Goal: Information Seeking & Learning: Learn about a topic

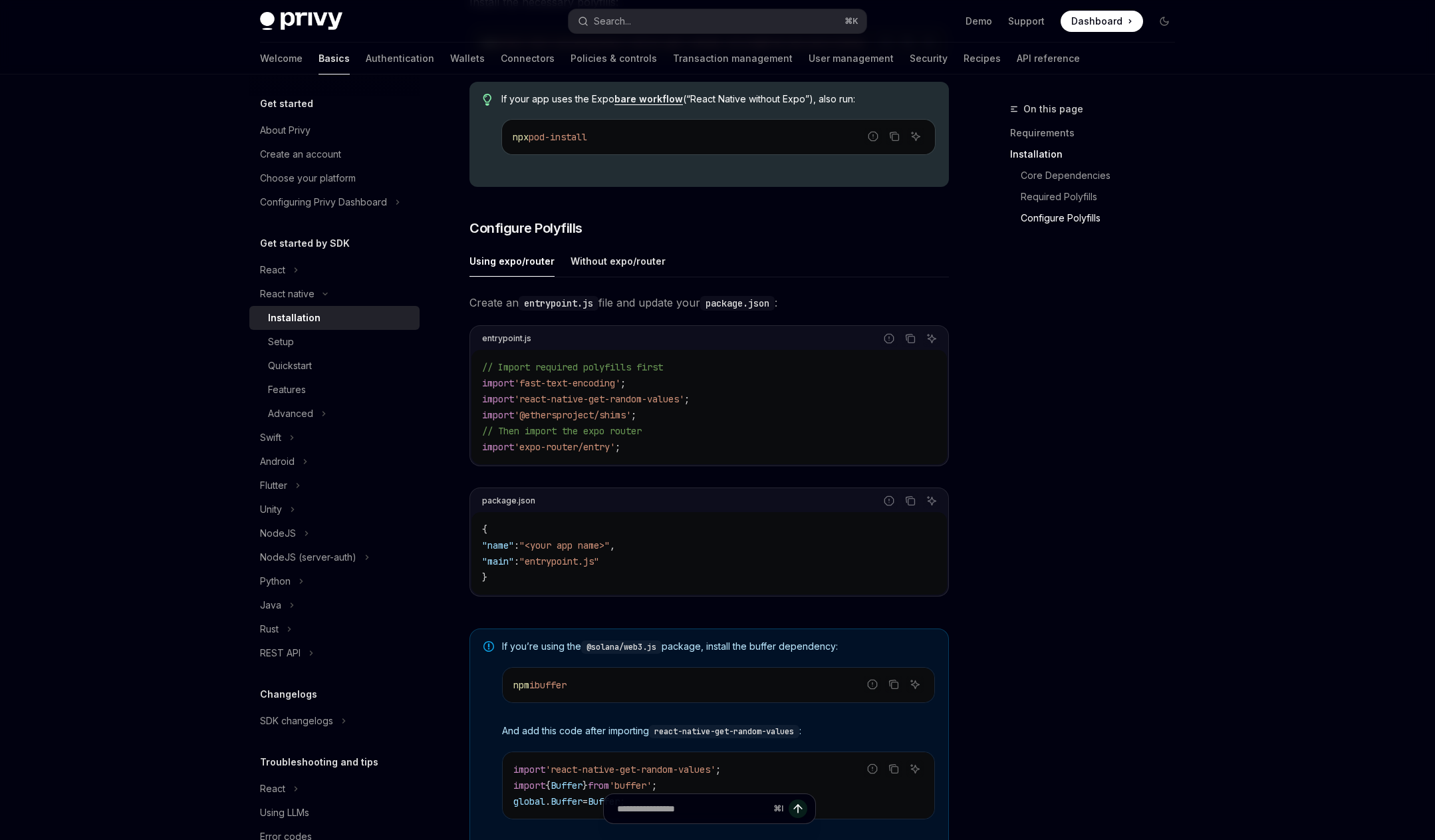
scroll to position [744, 0]
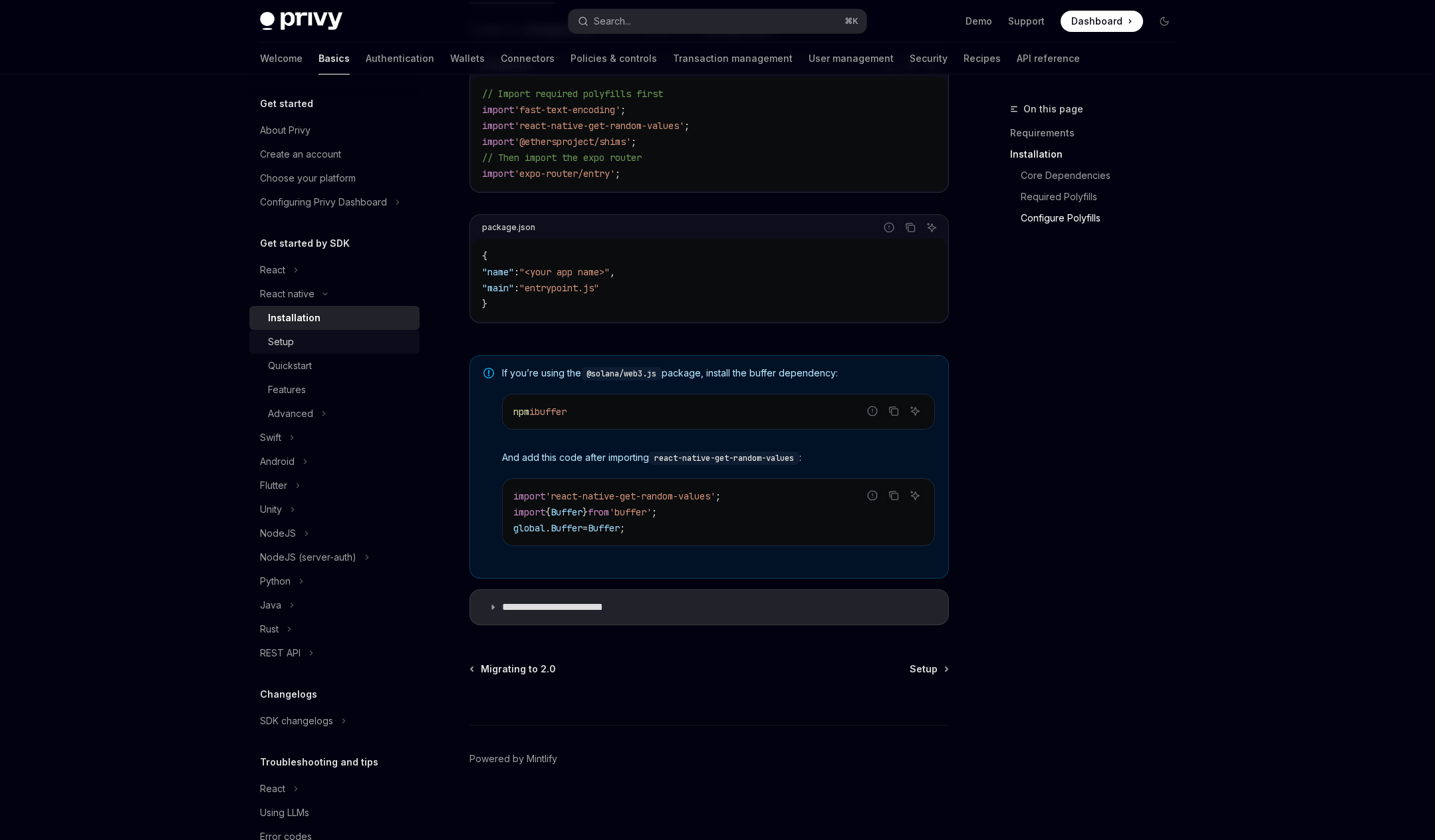
click at [312, 350] on link "Setup" at bounding box center [334, 342] width 170 height 24
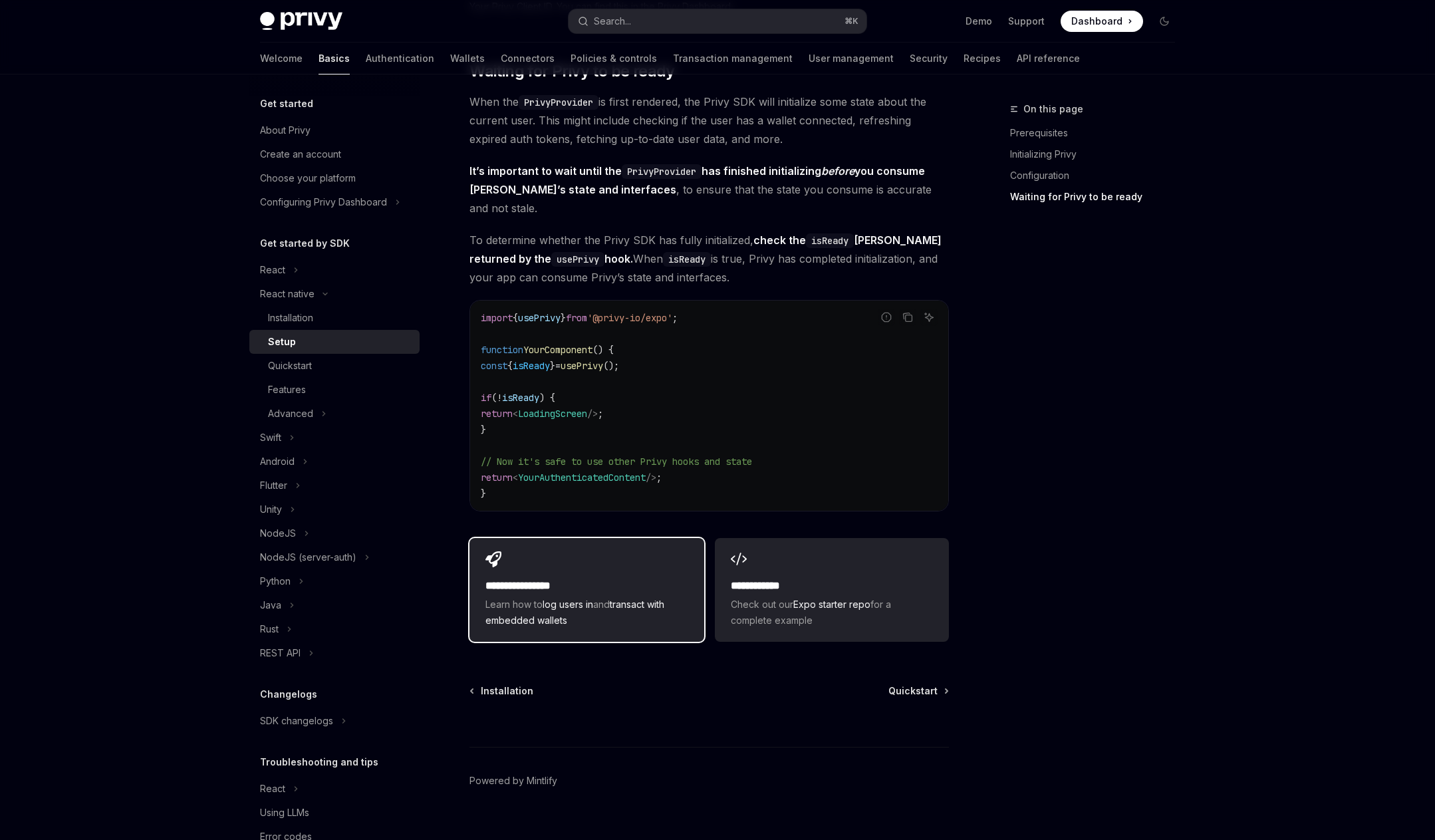
scroll to position [998, 0]
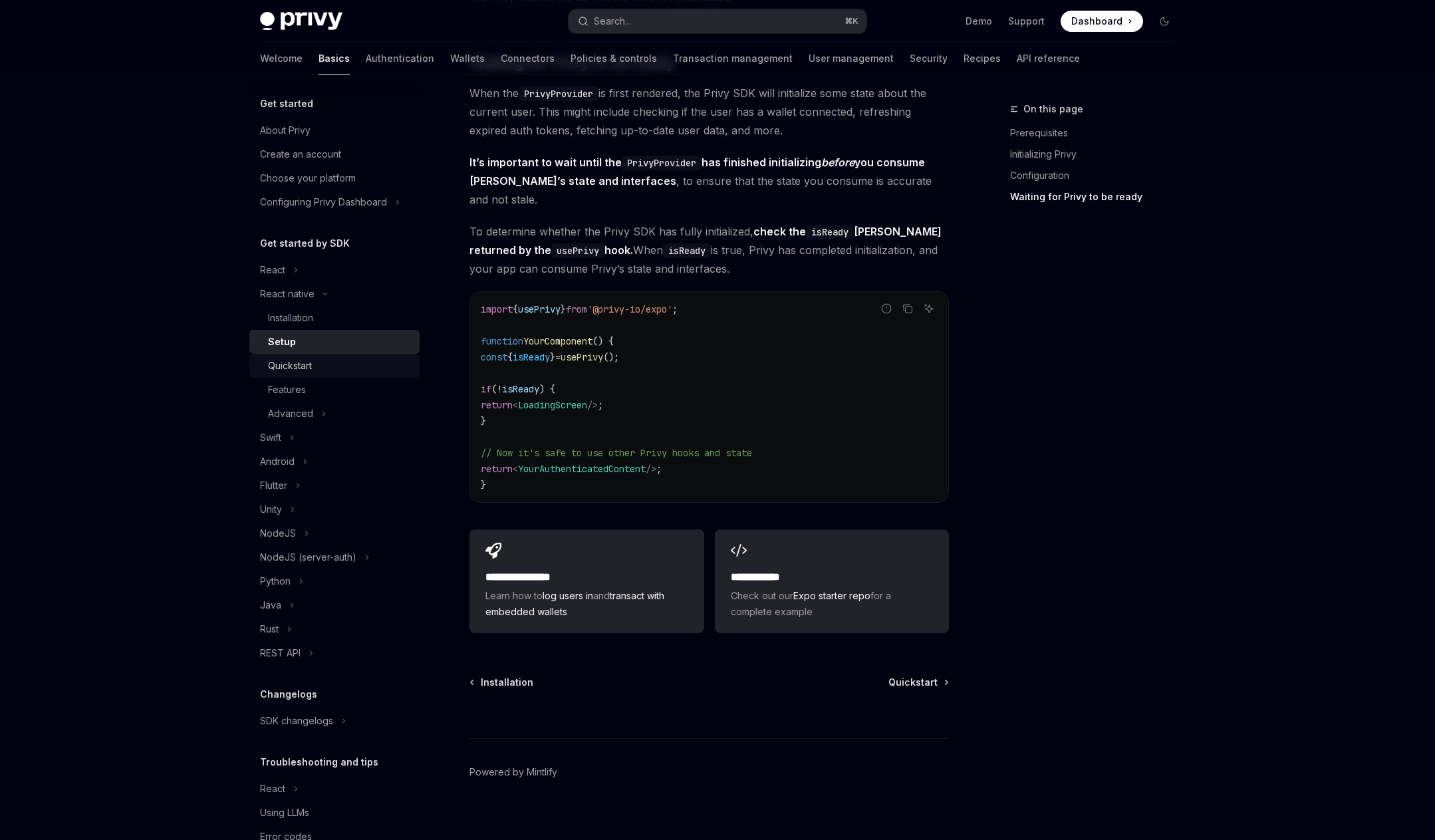
click at [340, 363] on div "Quickstart" at bounding box center [340, 365] width 143 height 16
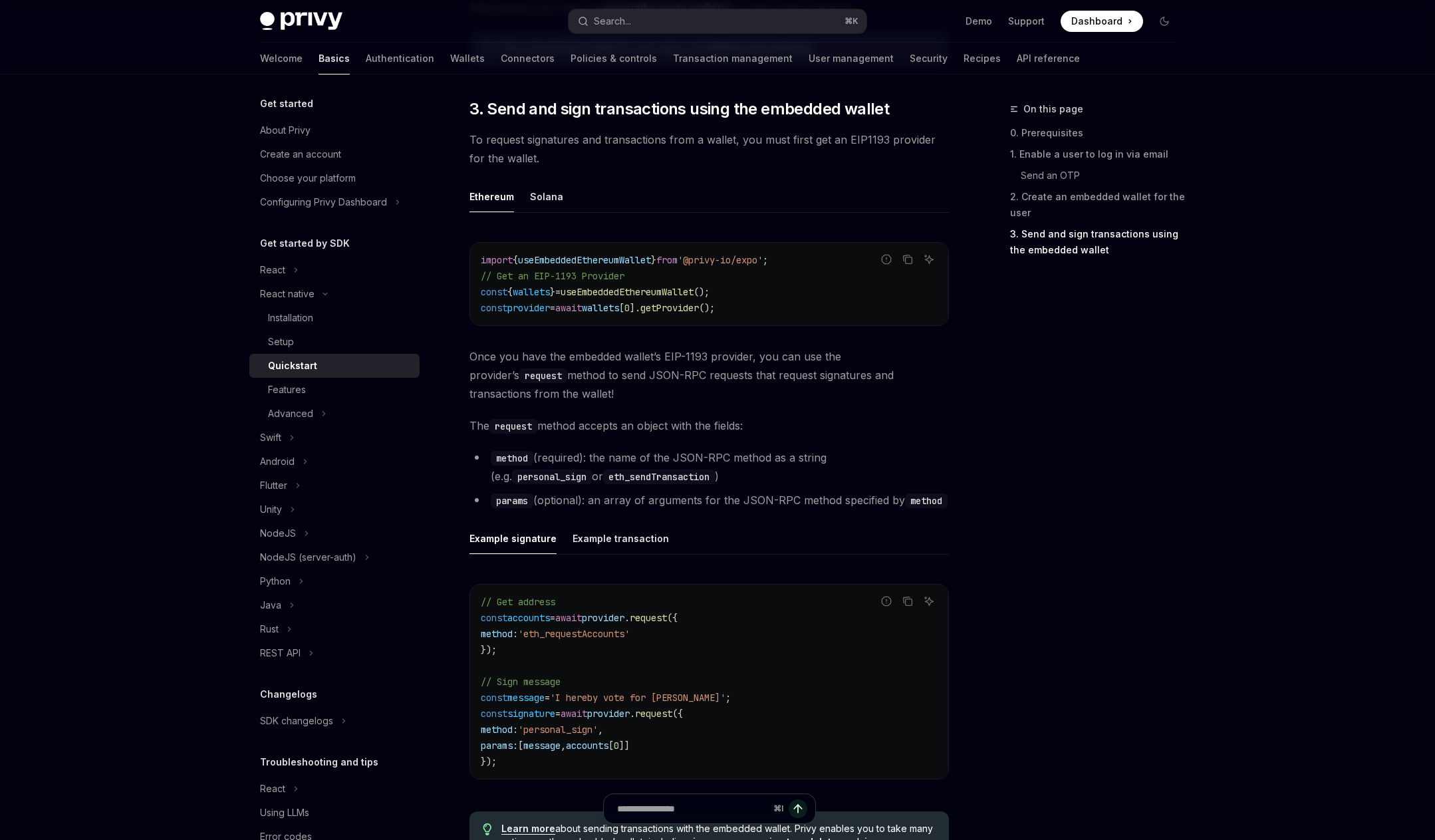
scroll to position [1757, 0]
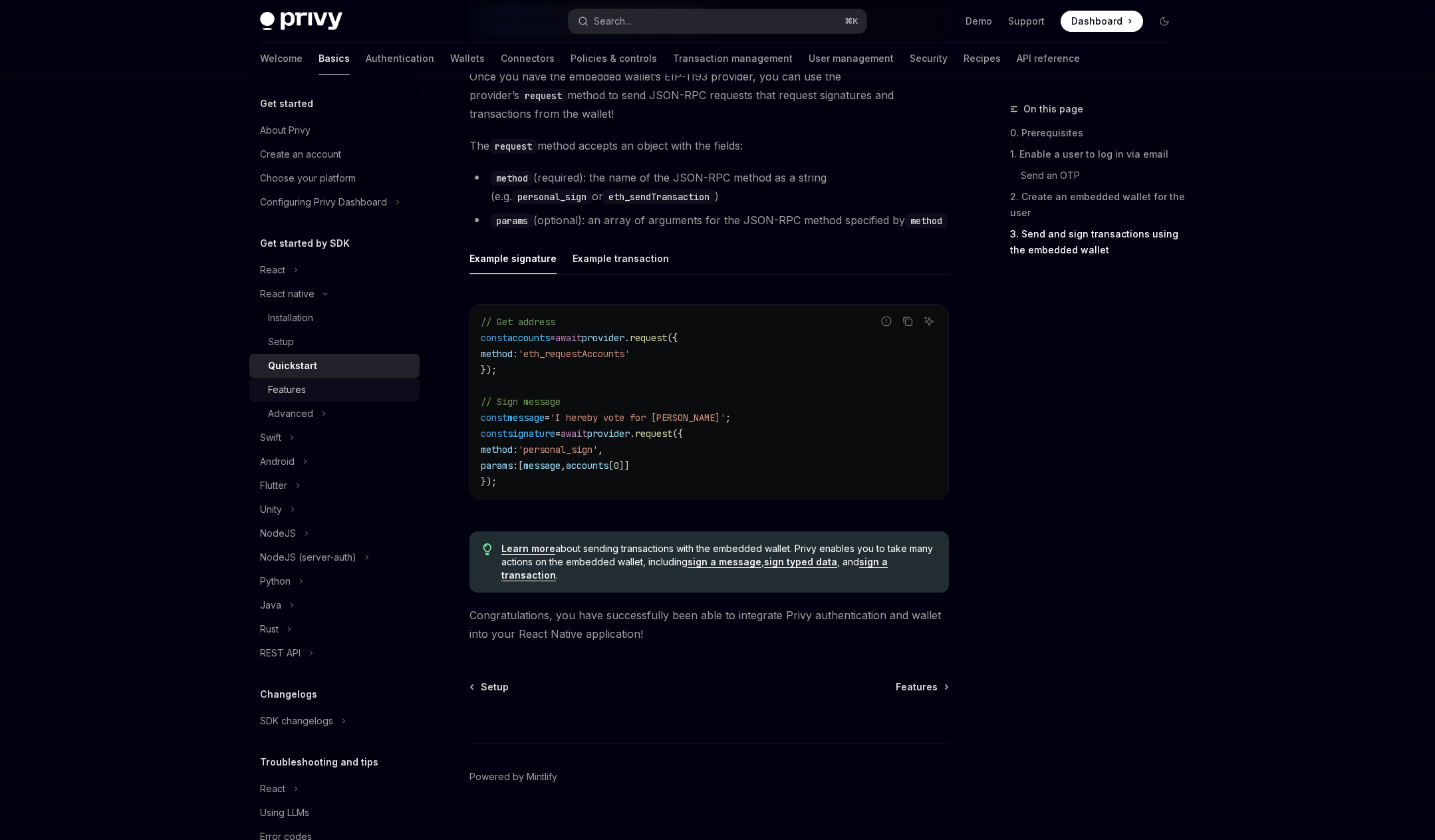
click at [330, 385] on div "Features" at bounding box center [340, 389] width 143 height 16
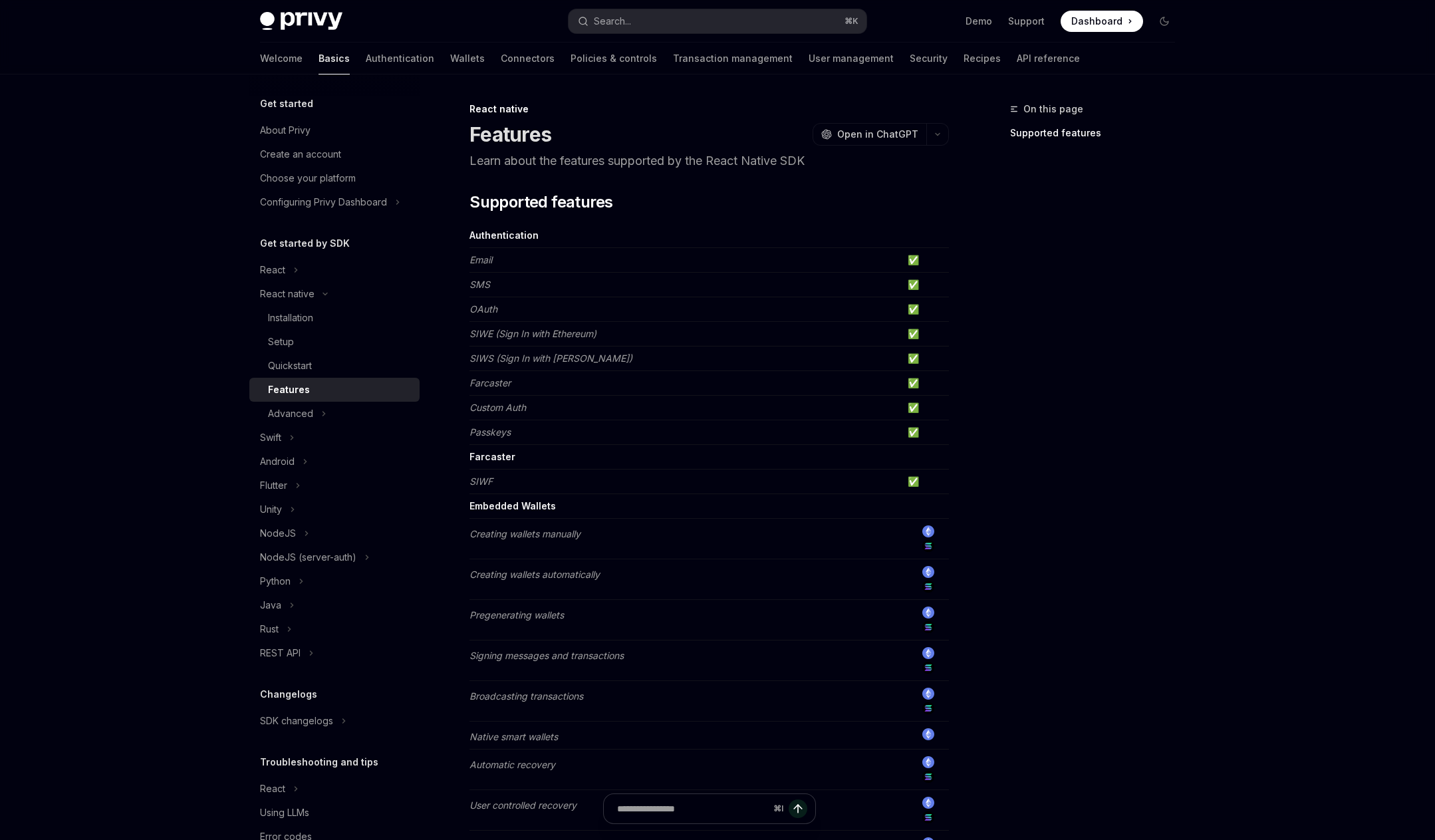
drag, startPoint x: 728, startPoint y: 481, endPoint x: 737, endPoint y: 487, distance: 10.8
click at [910, 427] on td "✅" at bounding box center [925, 432] width 46 height 25
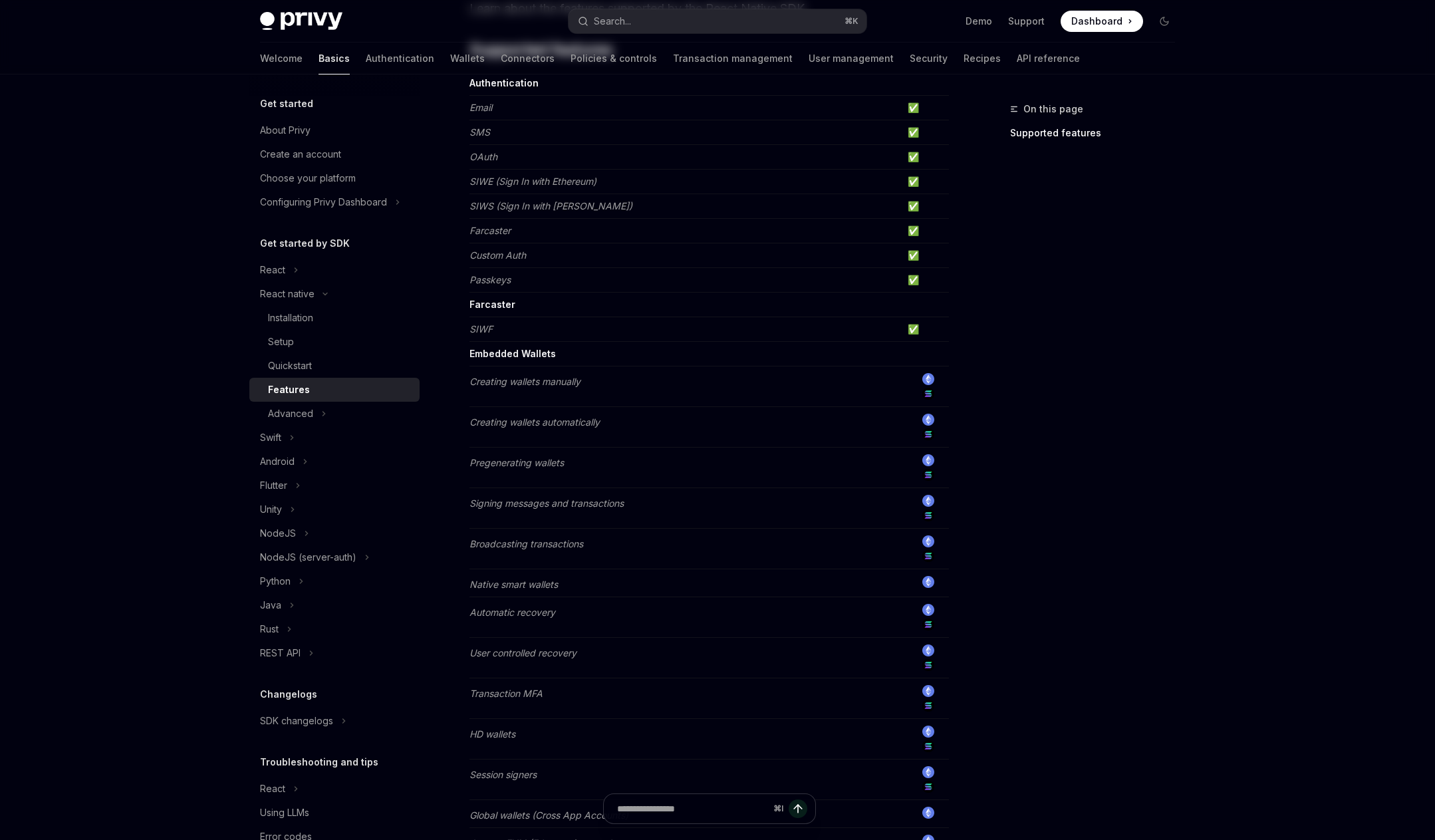
scroll to position [443, 0]
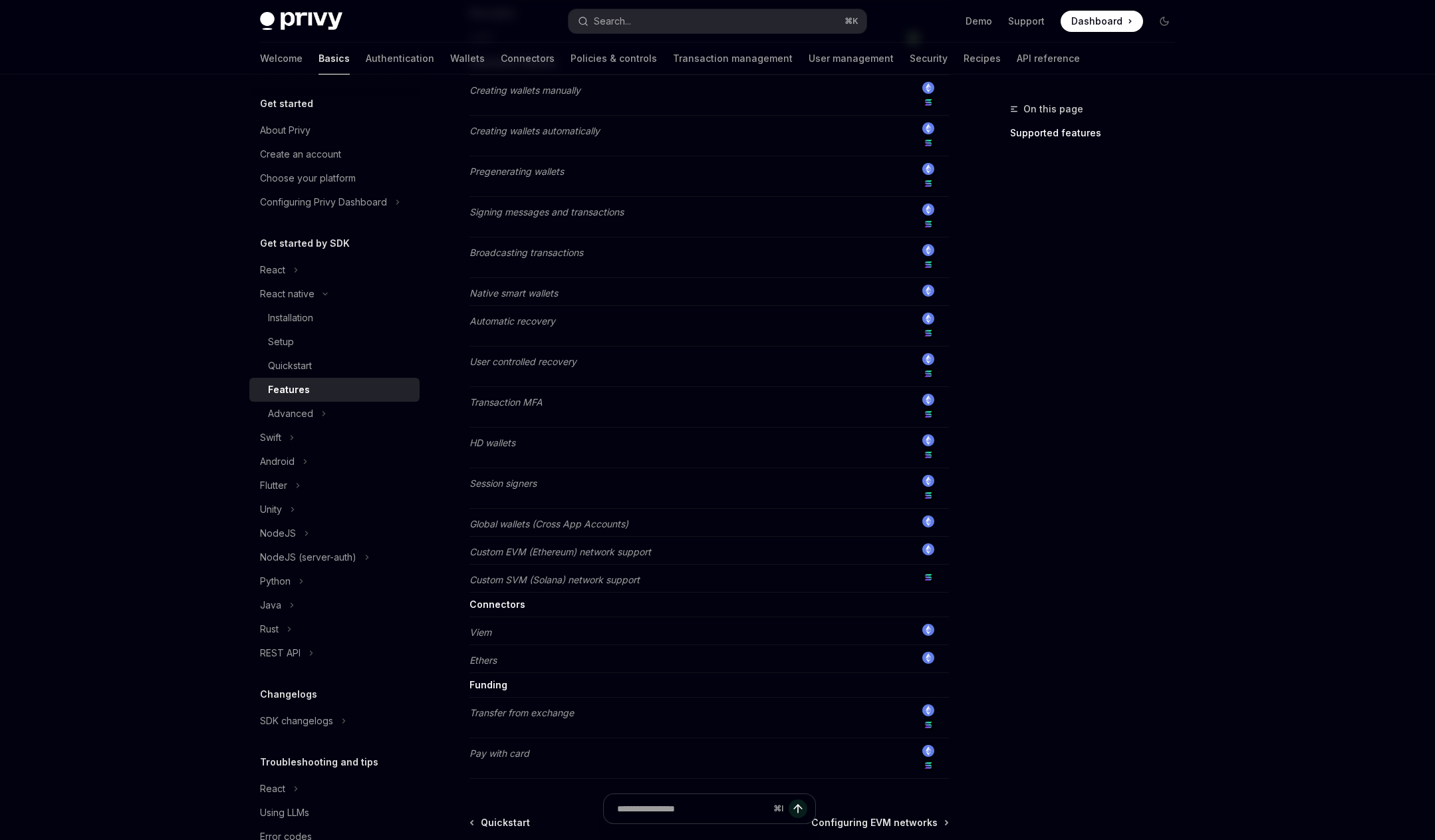
click at [1056, 481] on div "On this page Supported features" at bounding box center [1085, 471] width 202 height 739
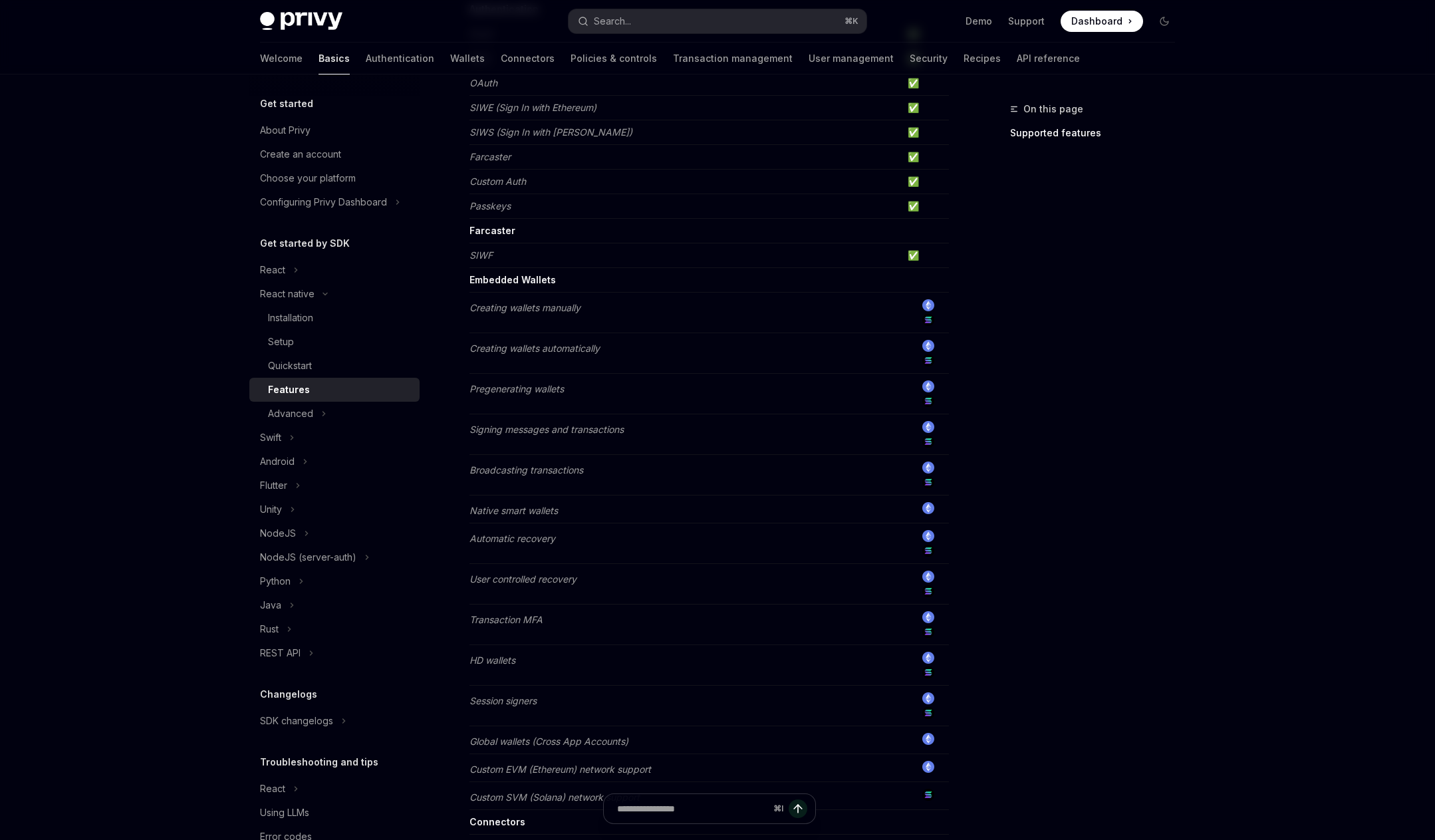
scroll to position [0, 0]
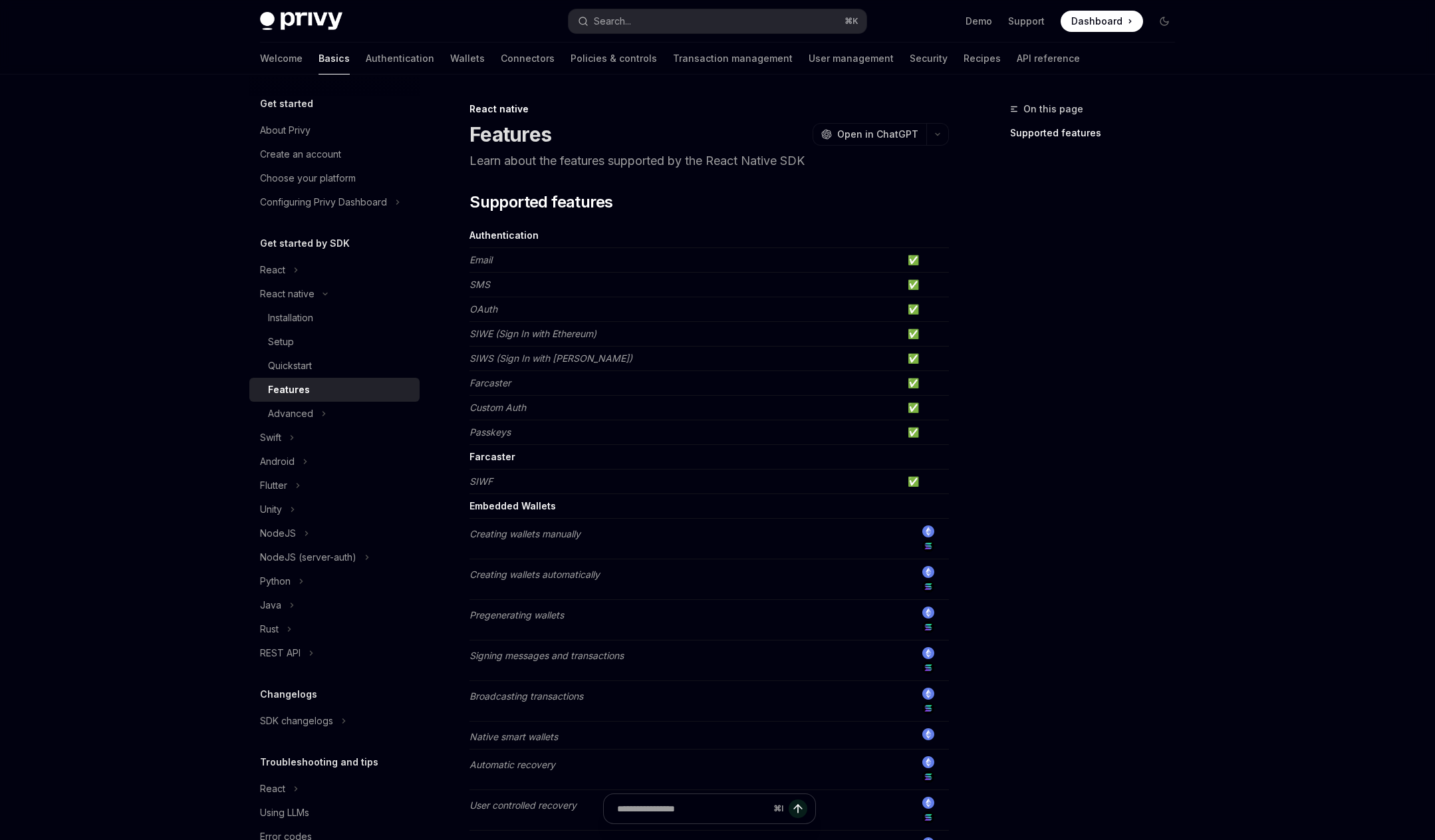
click at [778, 412] on td "Custom Auth" at bounding box center [686, 408] width 433 height 25
click at [929, 578] on div at bounding box center [929, 572] width 41 height 14
click at [307, 22] on img at bounding box center [301, 21] width 83 height 18
type textarea "*"
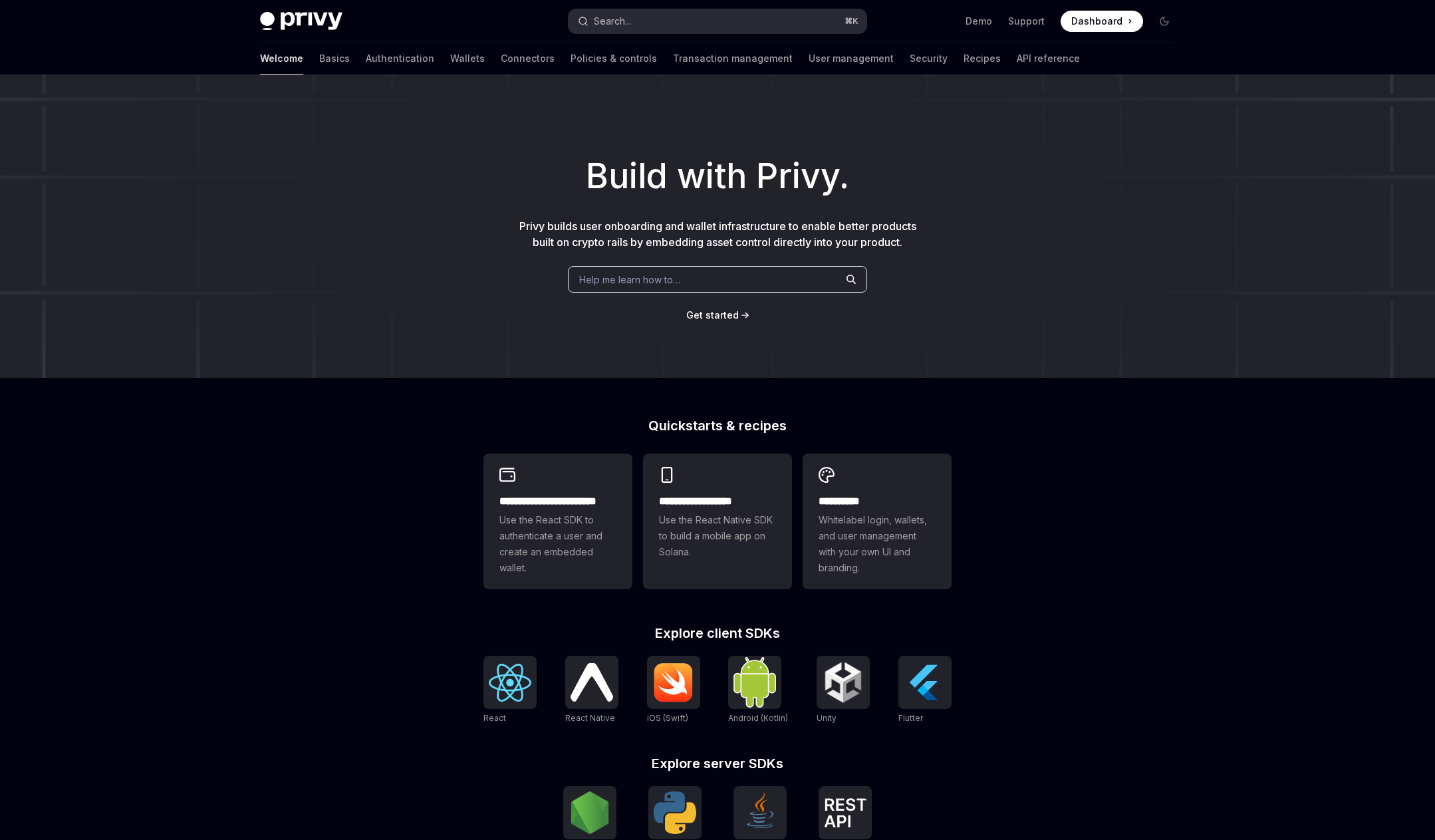
click at [686, 20] on button "Search... ⌘ K" at bounding box center [718, 21] width 298 height 24
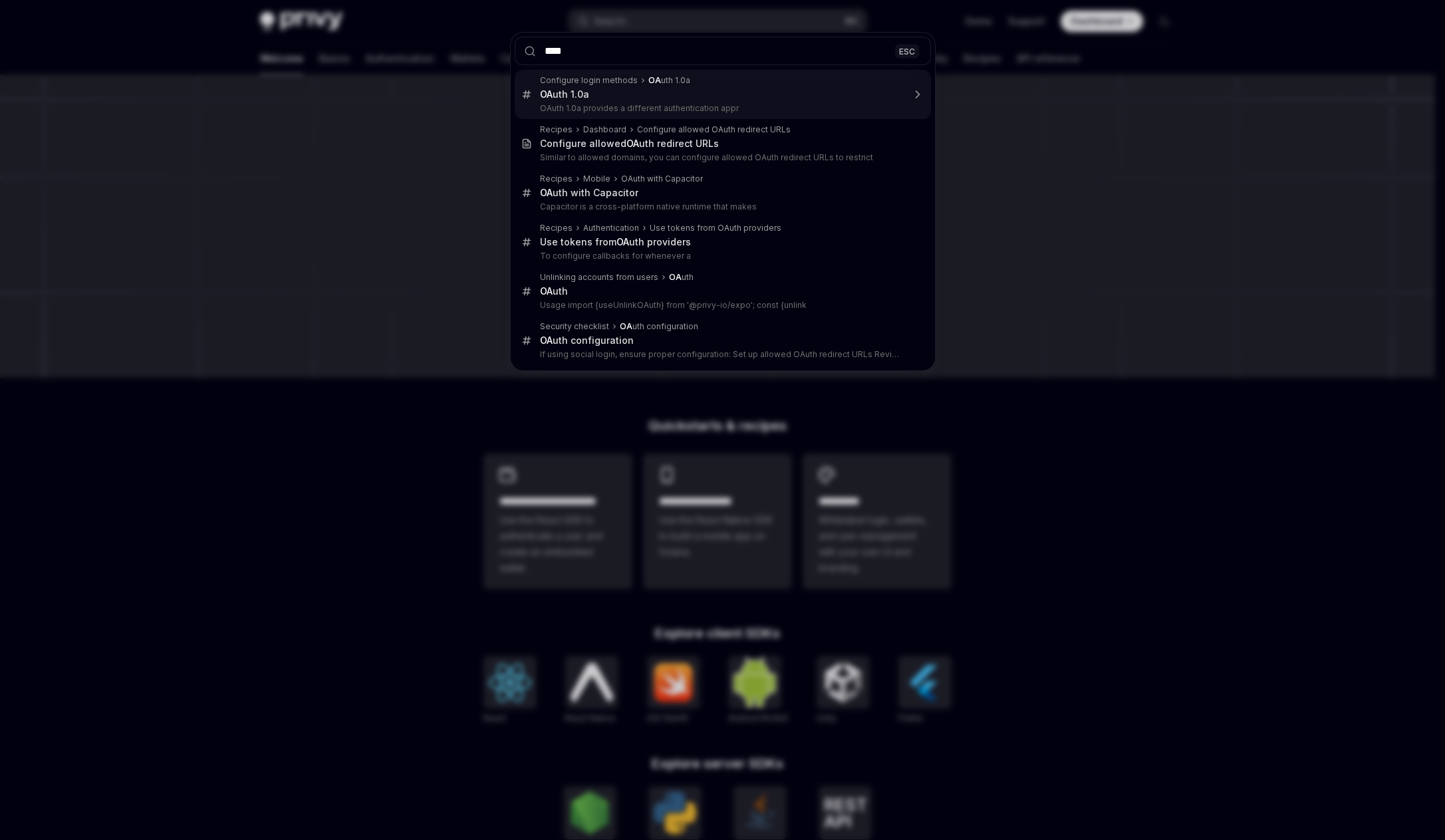
type input "*****"
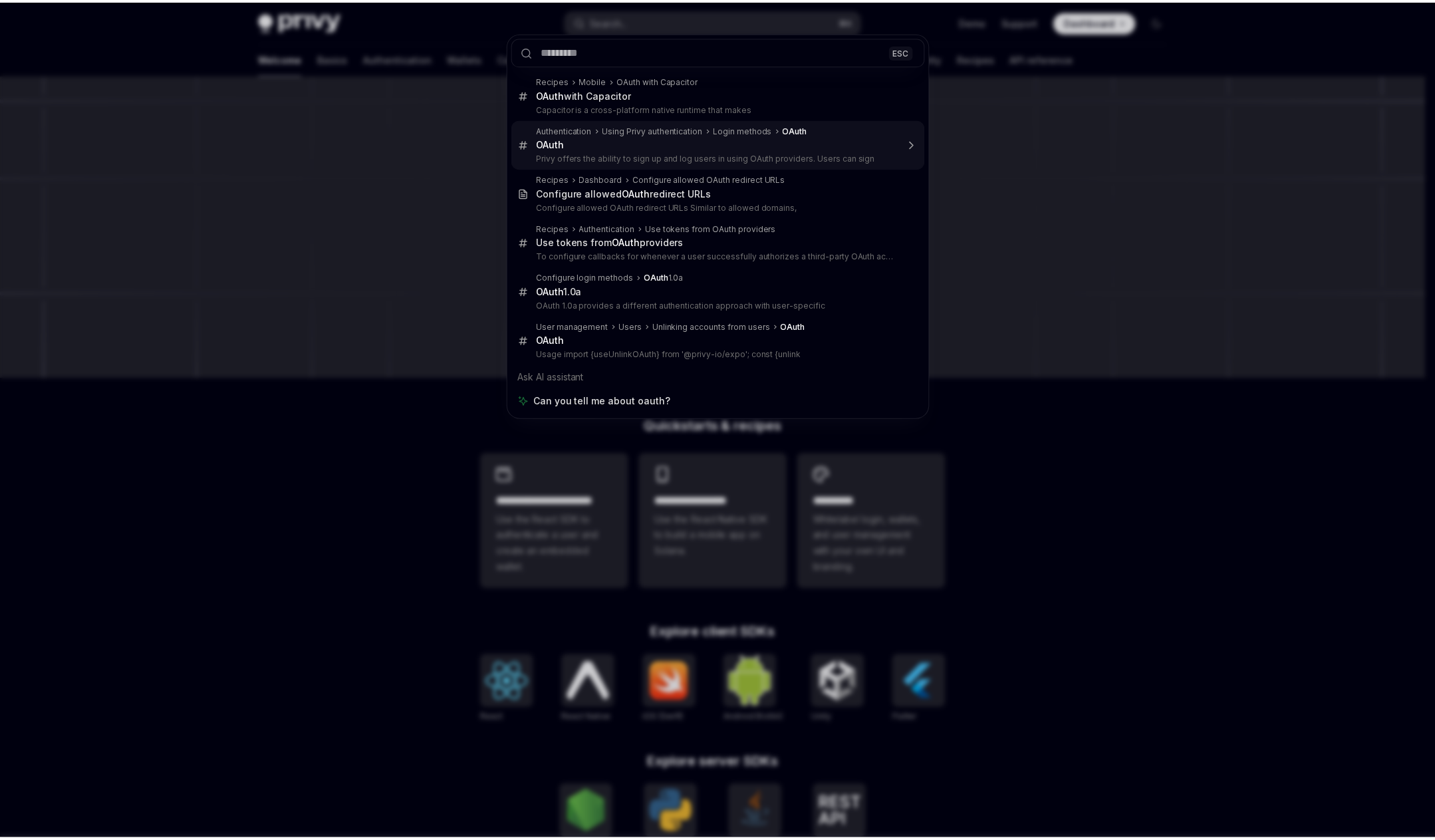
scroll to position [75, 0]
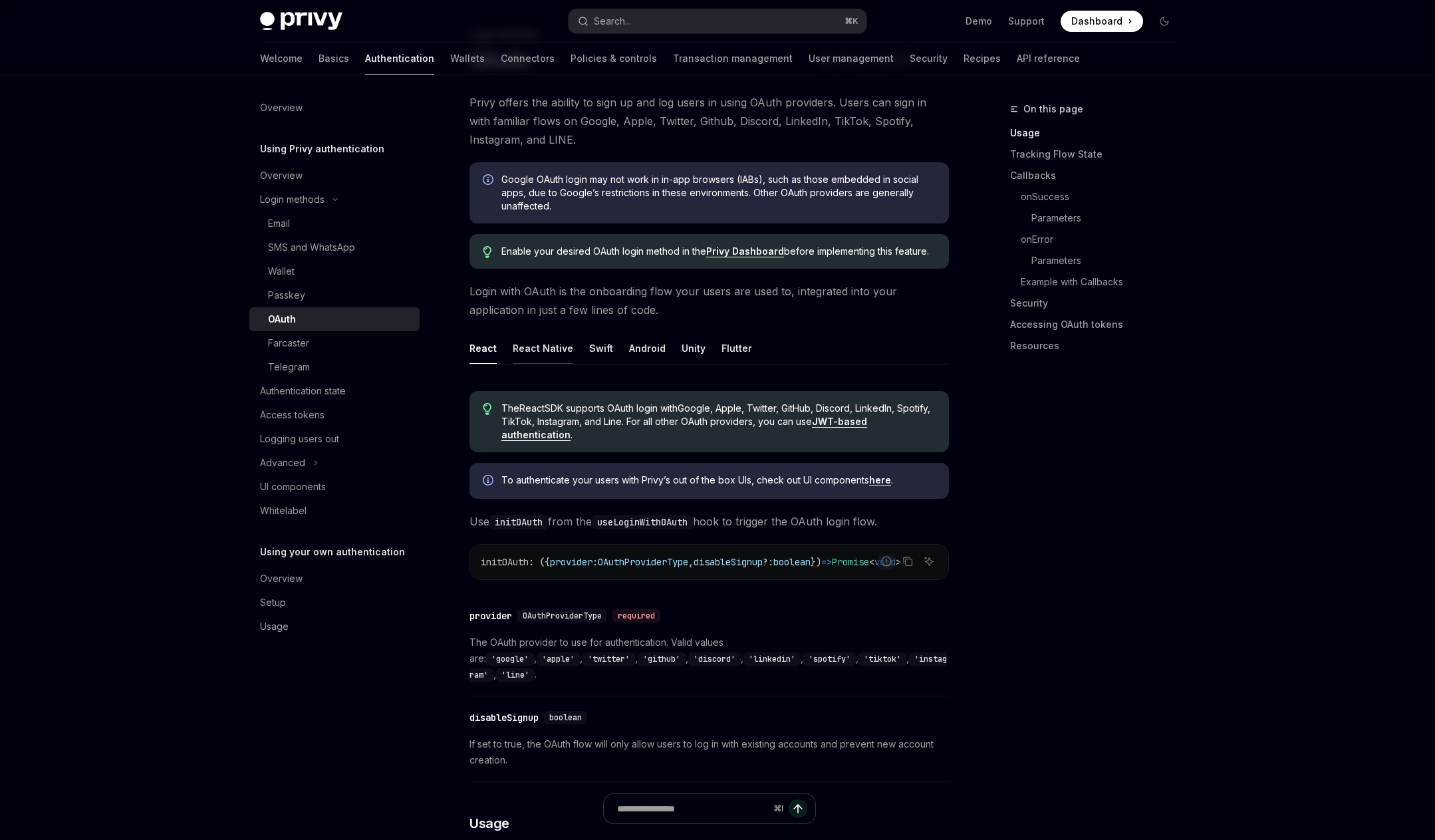
click at [560, 351] on div "React Native" at bounding box center [543, 348] width 61 height 31
type textarea "*"
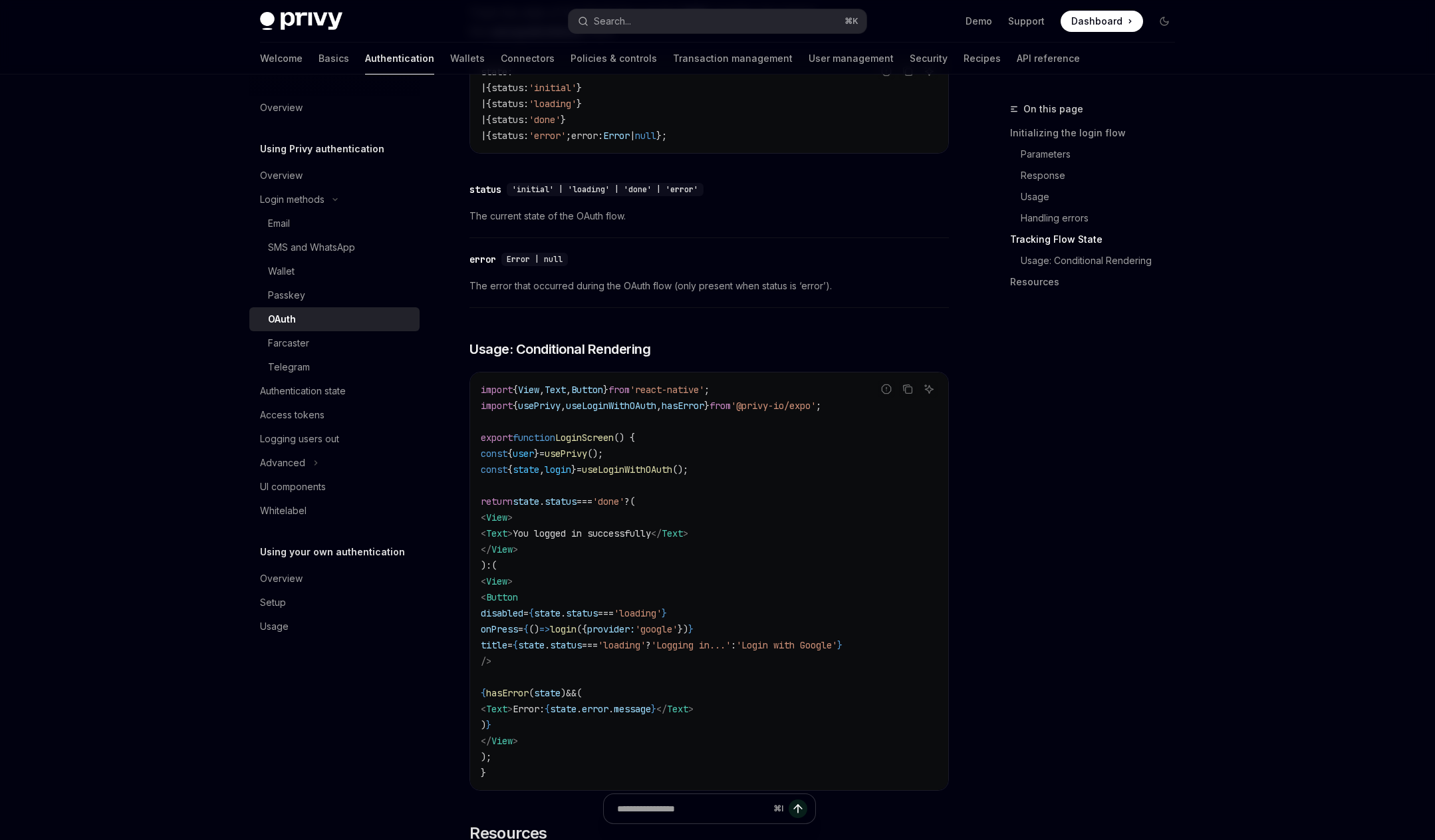
scroll to position [2533, 0]
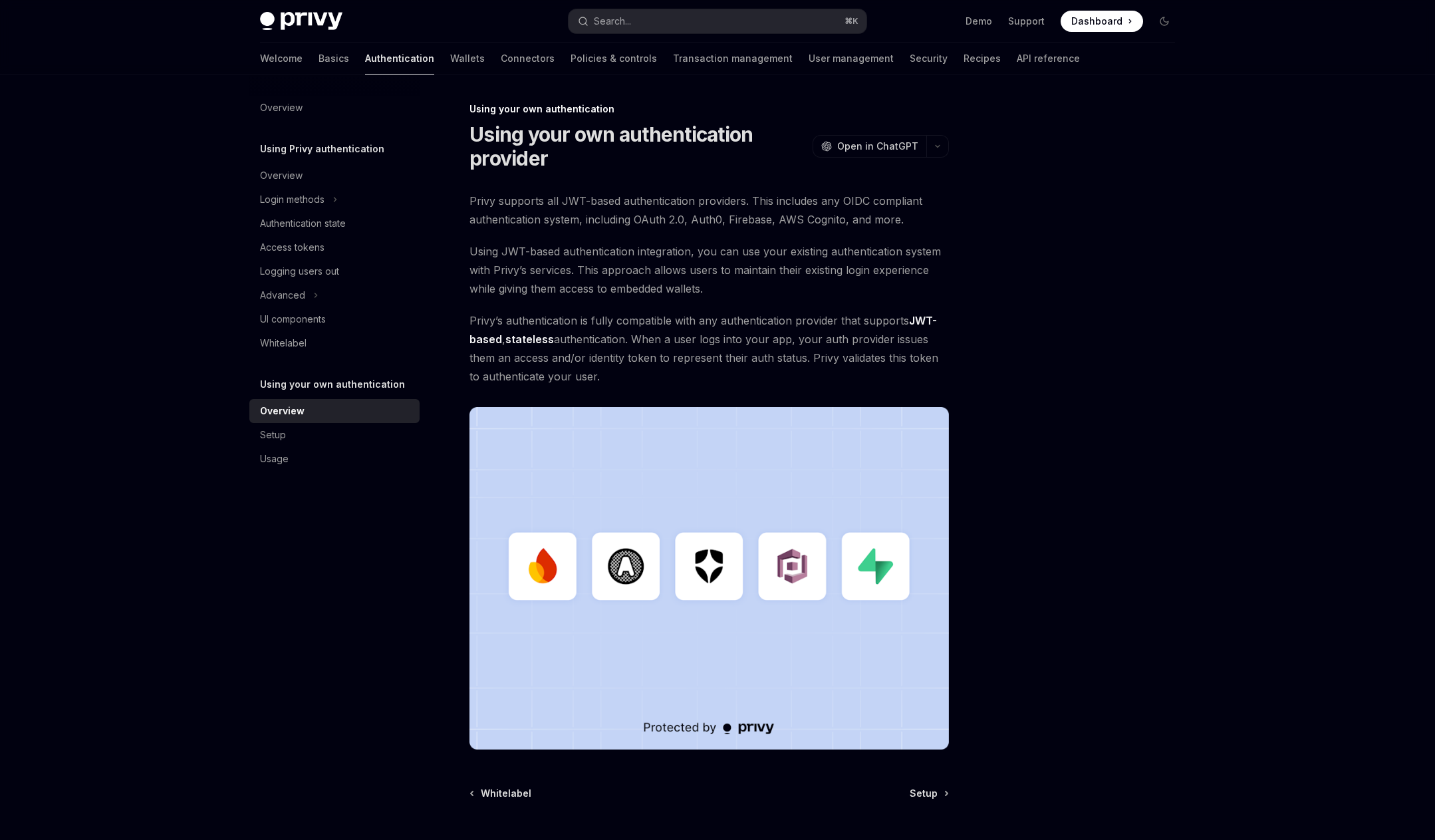
scroll to position [124, 0]
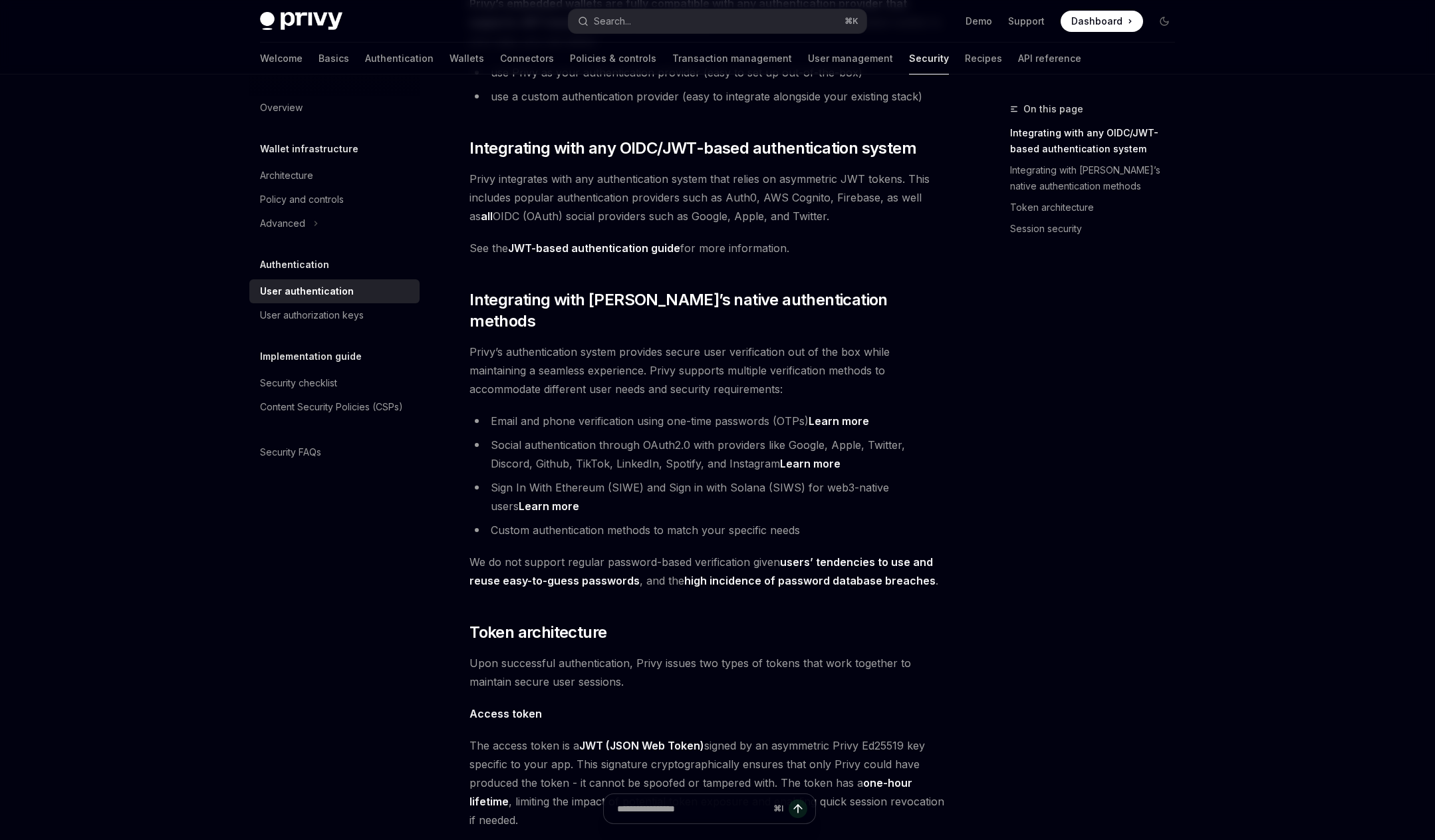
scroll to position [274, 0]
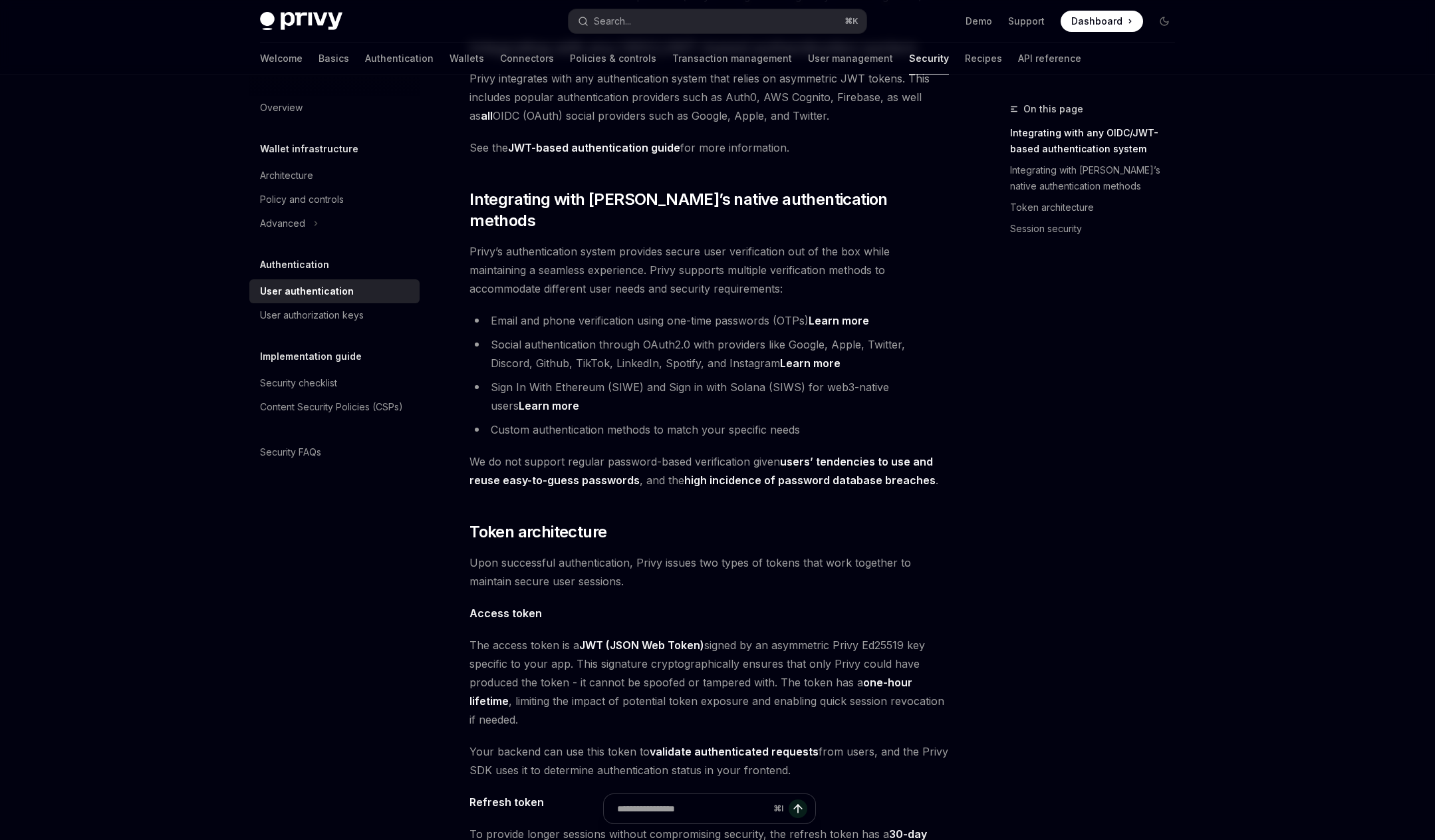
click at [1092, 526] on div "On this page Integrating with any OIDC/JWT-based authentication system Integrat…" at bounding box center [1085, 471] width 202 height 739
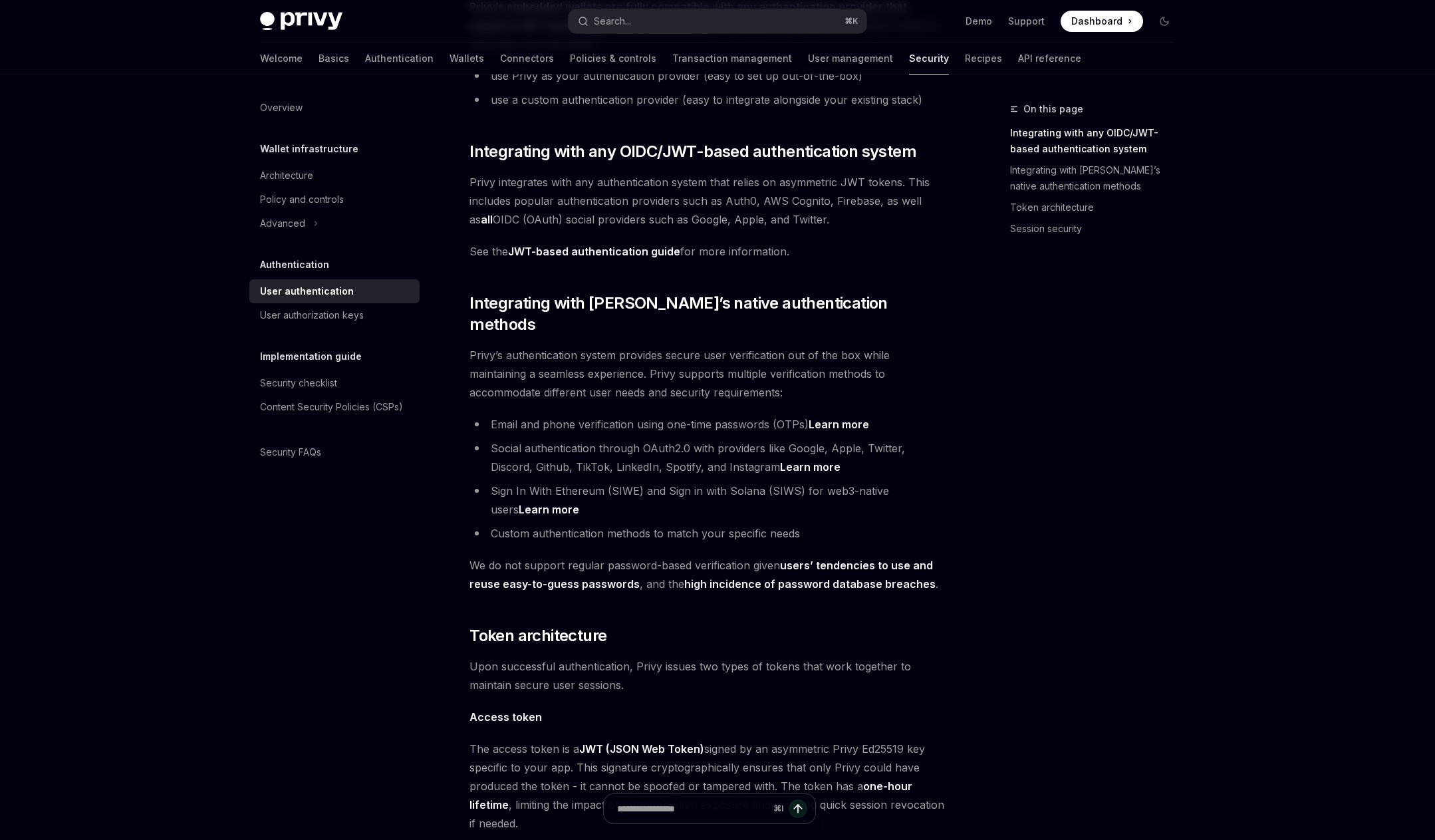
scroll to position [170, 0]
